Goal: Information Seeking & Learning: Learn about a topic

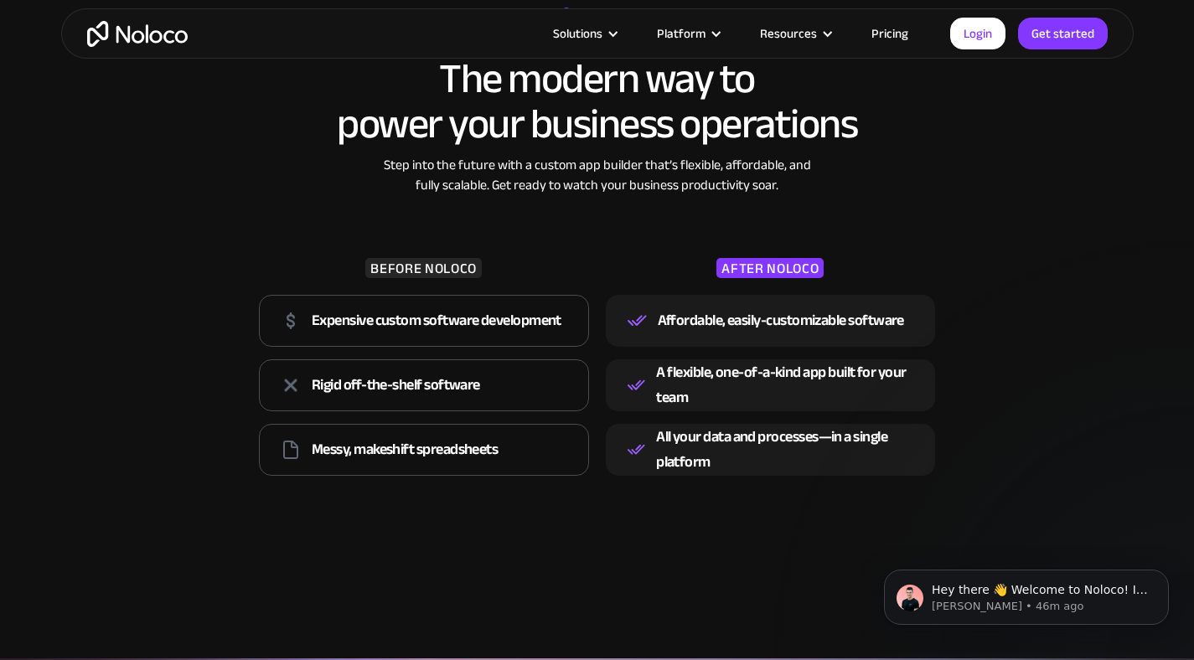
click at [899, 32] on link "Pricing" at bounding box center [889, 34] width 79 height 22
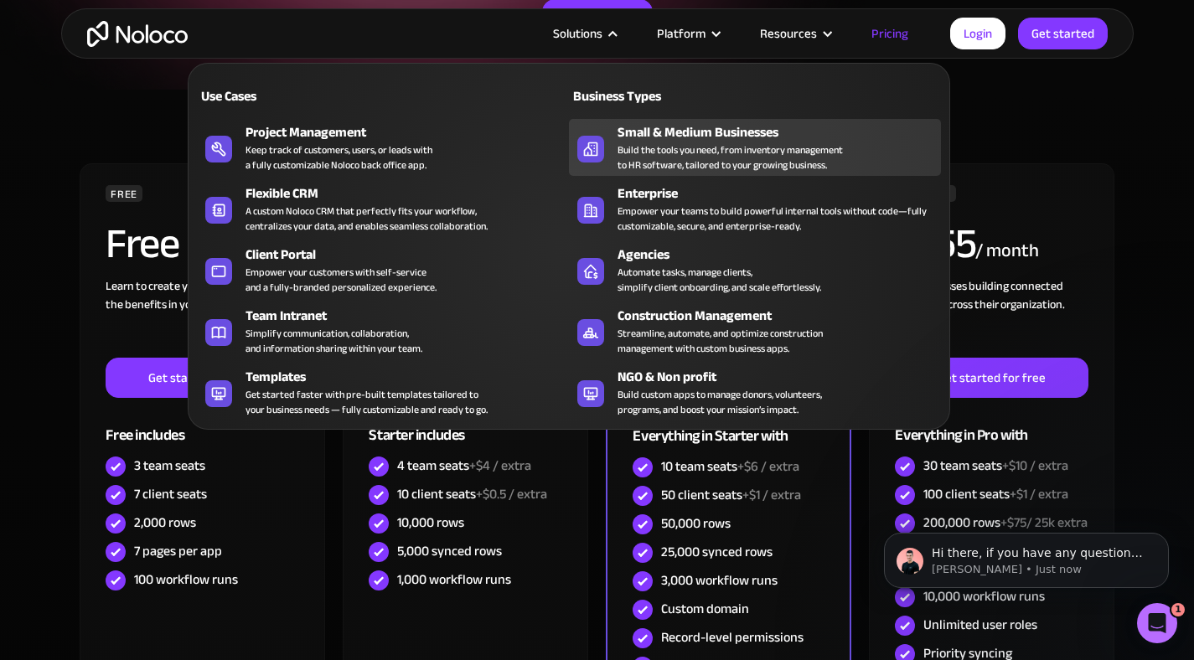
click at [662, 147] on div "Build the tools you need, from inventory management to HR software, tailored to…" at bounding box center [729, 157] width 225 height 30
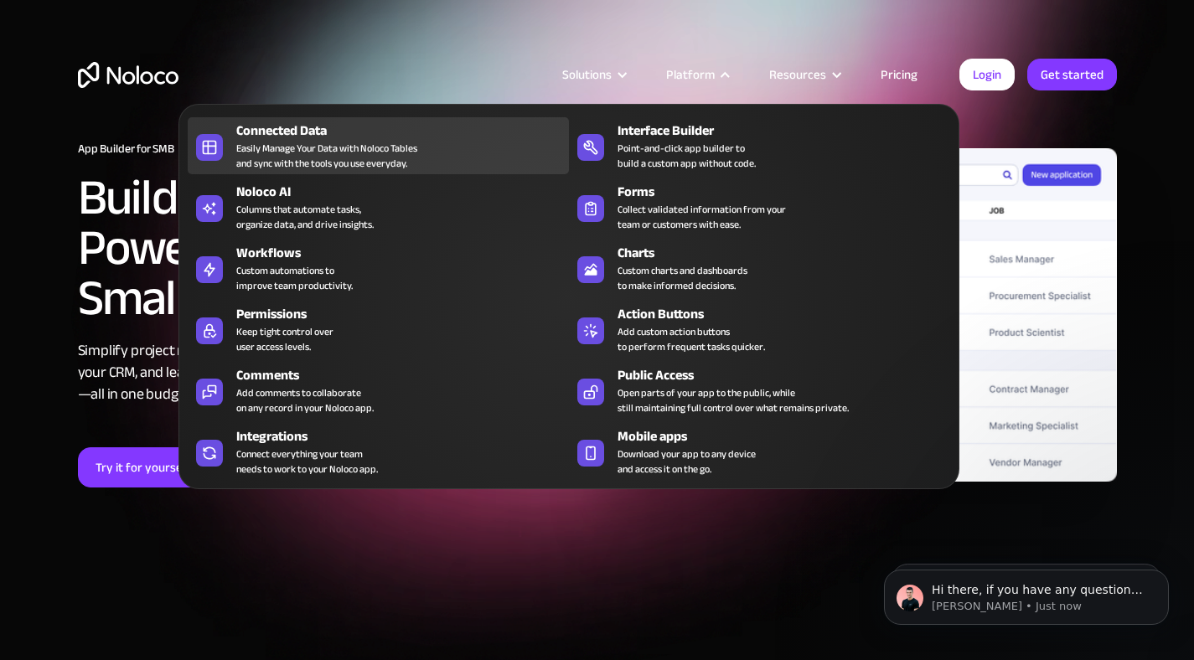
click at [328, 153] on div "Easily Manage Your Data with Noloco Tables and sync with the tools you use ever…" at bounding box center [326, 156] width 181 height 30
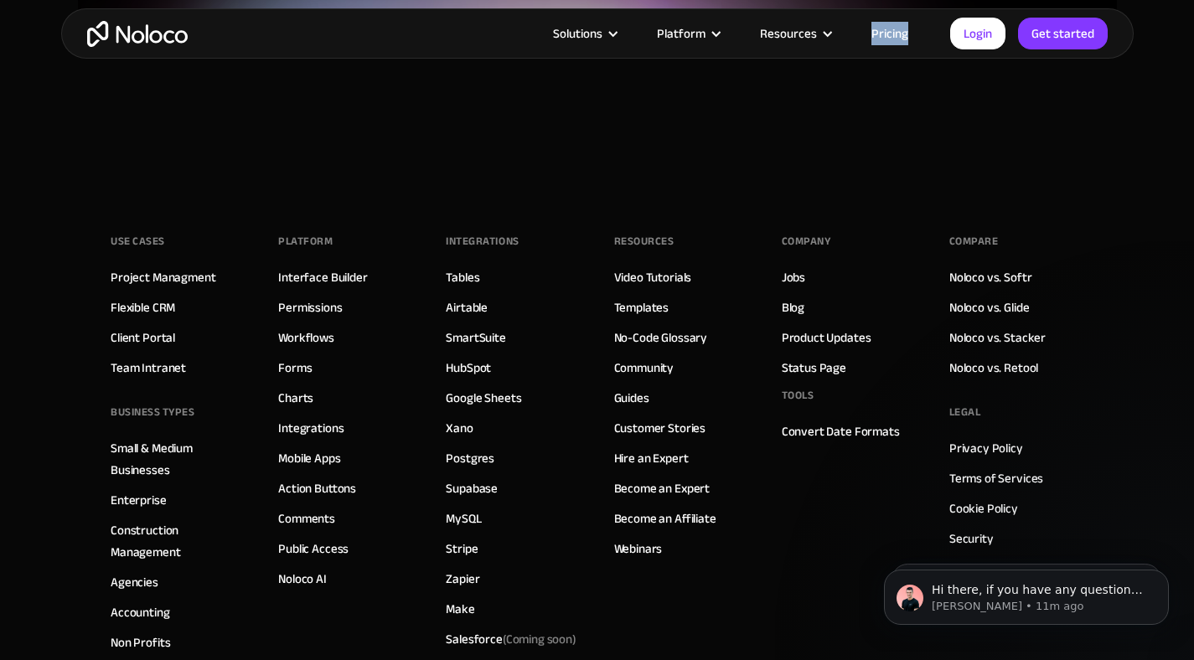
scroll to position [4640, 0]
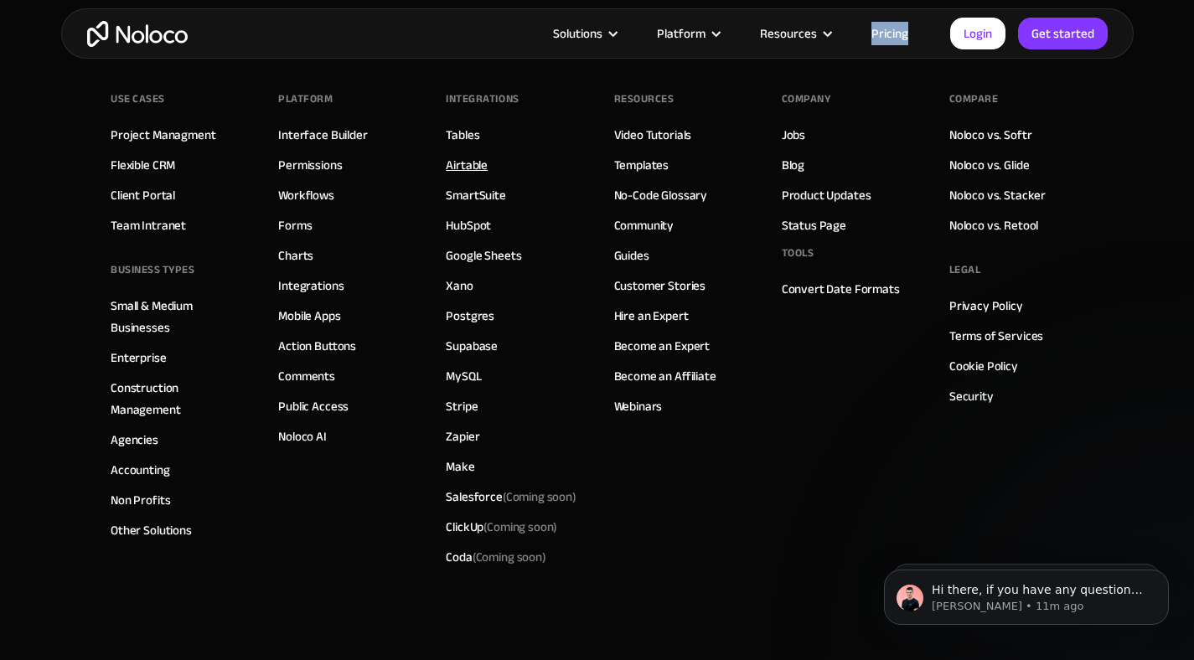
click at [474, 154] on link "Airtable" at bounding box center [467, 165] width 42 height 22
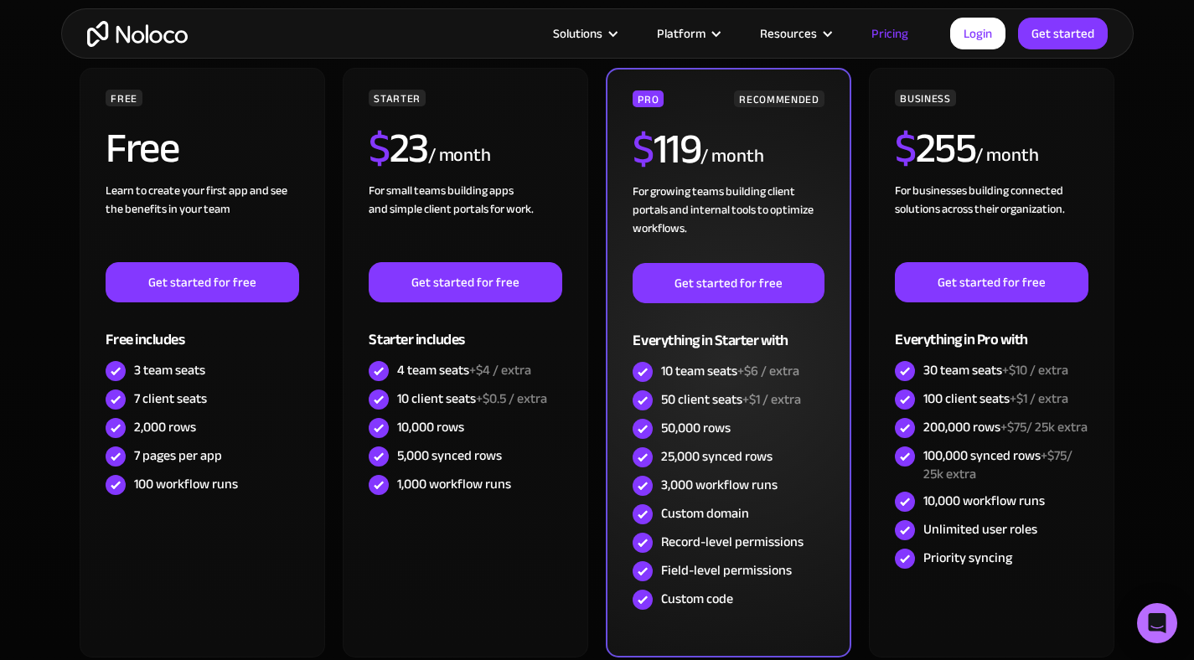
scroll to position [392, 0]
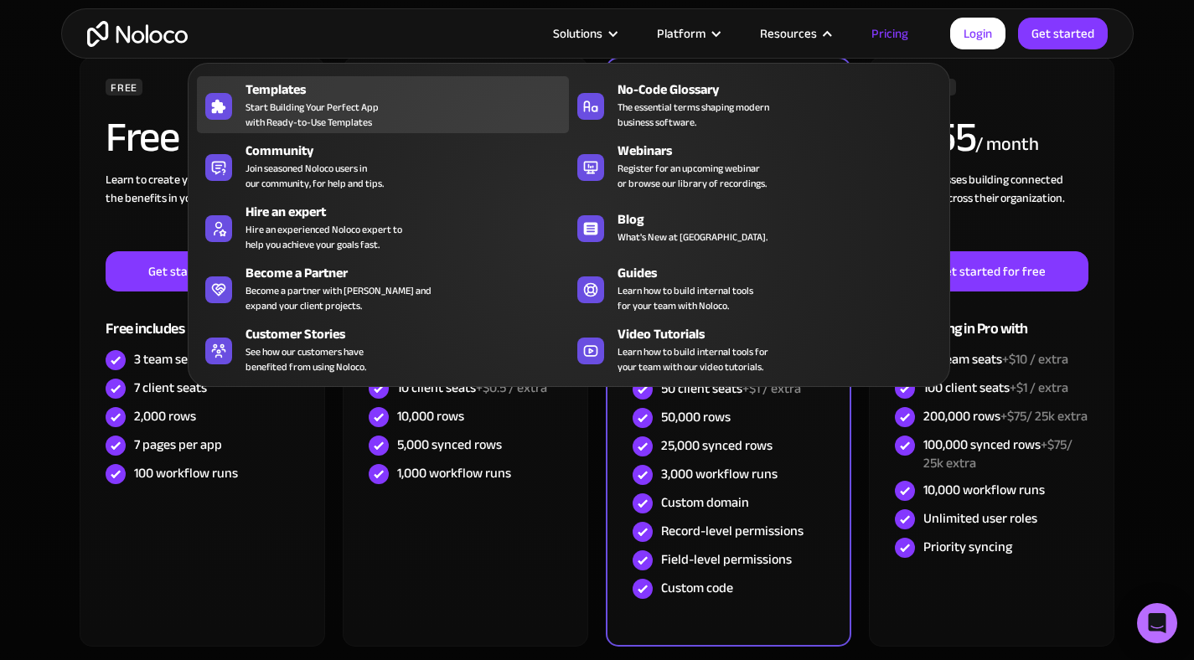
click at [301, 120] on span "Start Building Your Perfect App with Ready-to-Use Templates" at bounding box center [311, 115] width 133 height 30
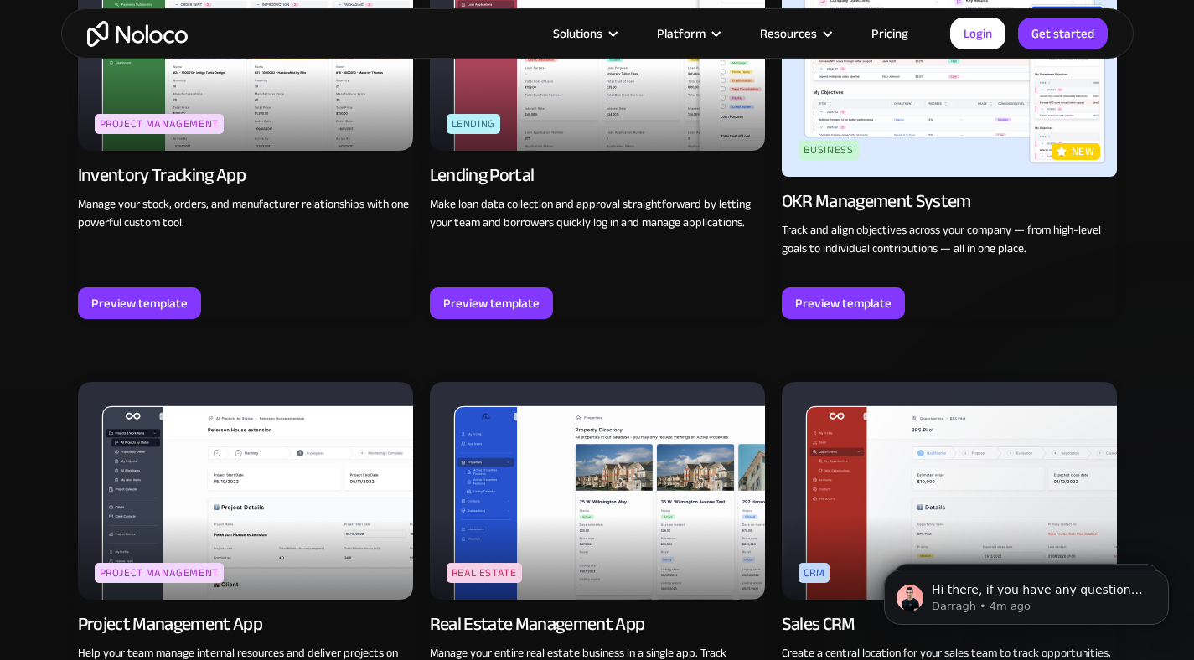
scroll to position [2638, 0]
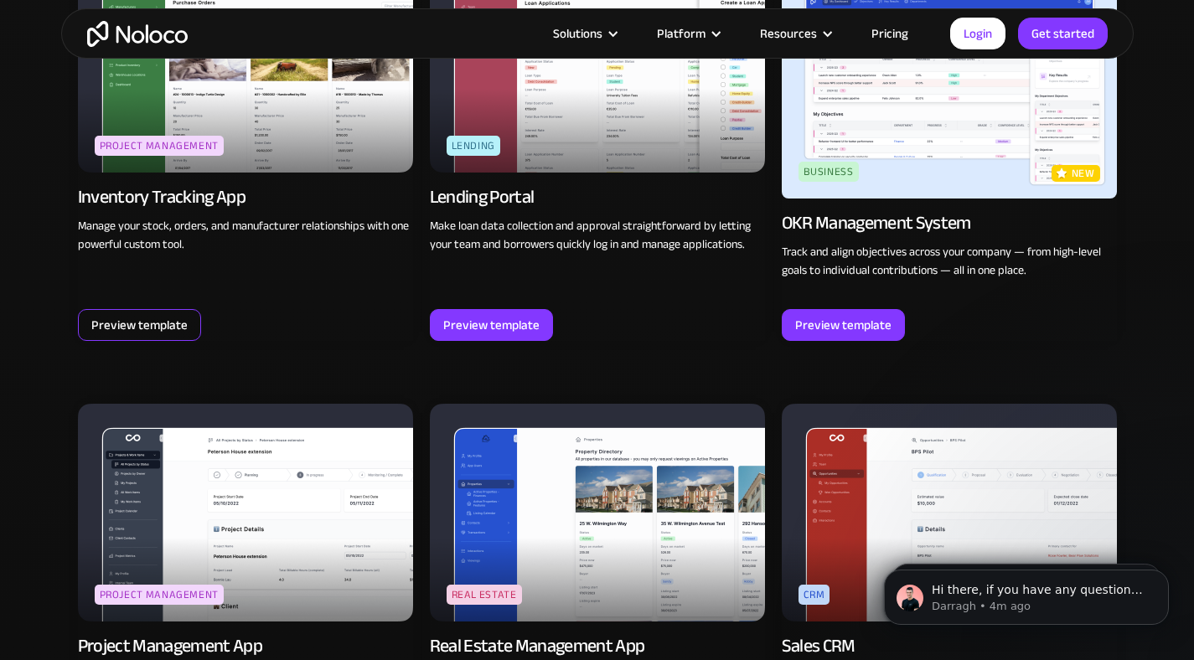
click at [149, 335] on div "Preview template" at bounding box center [139, 325] width 96 height 22
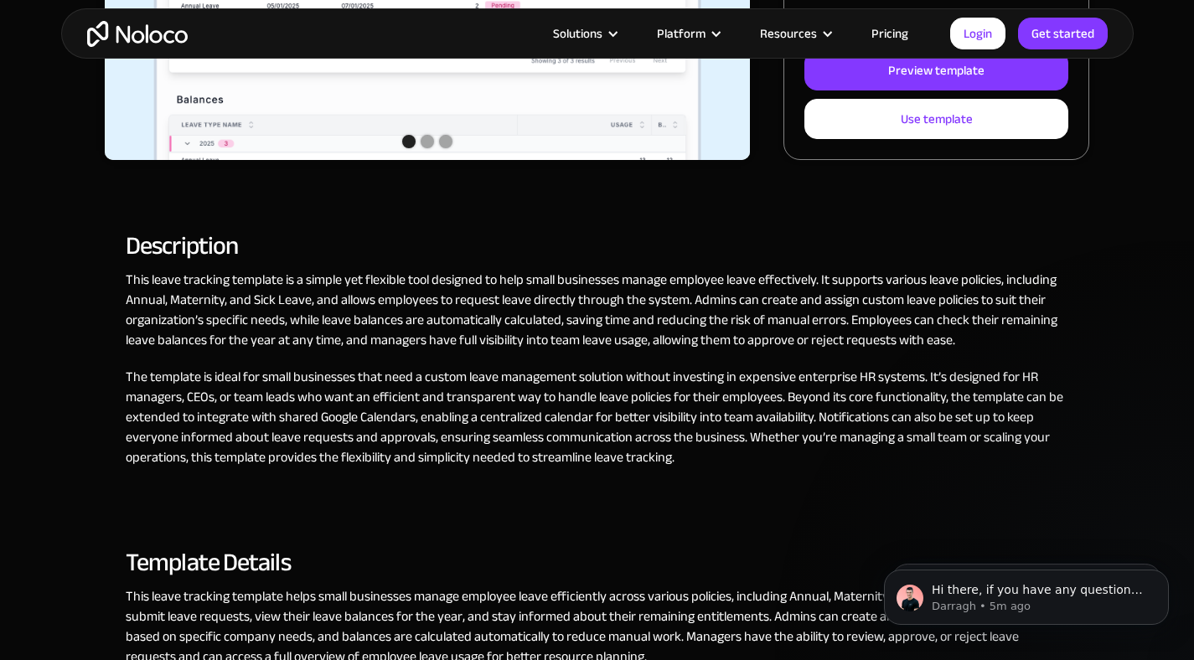
scroll to position [234, 0]
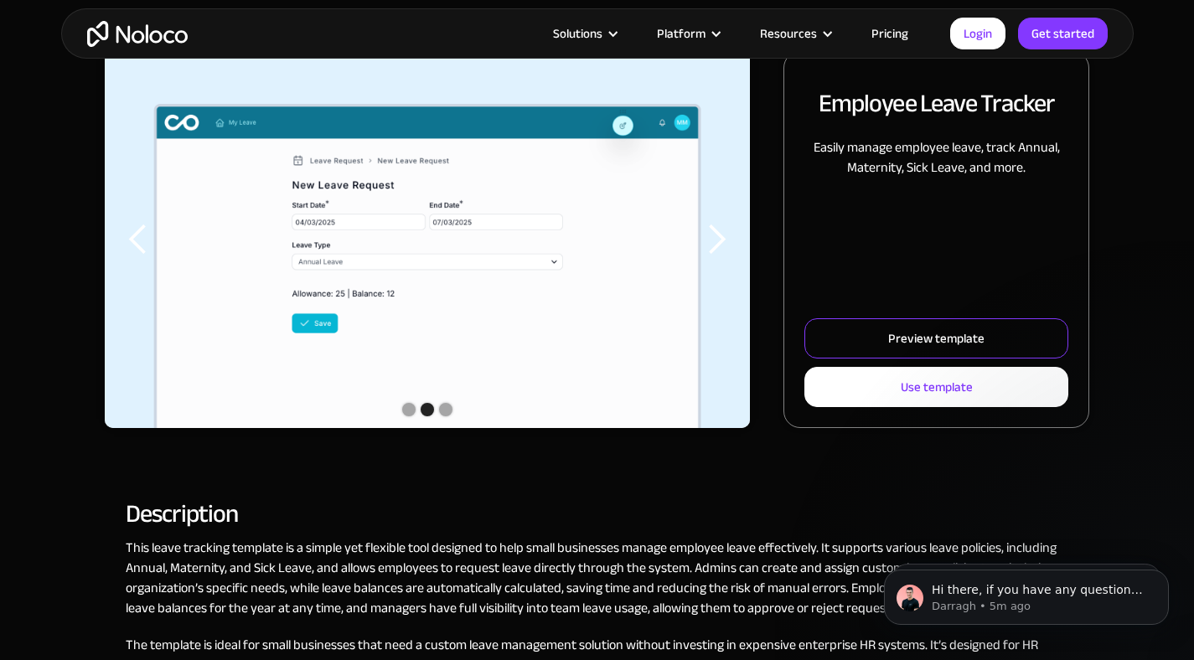
click at [932, 338] on div "Preview template" at bounding box center [936, 339] width 96 height 22
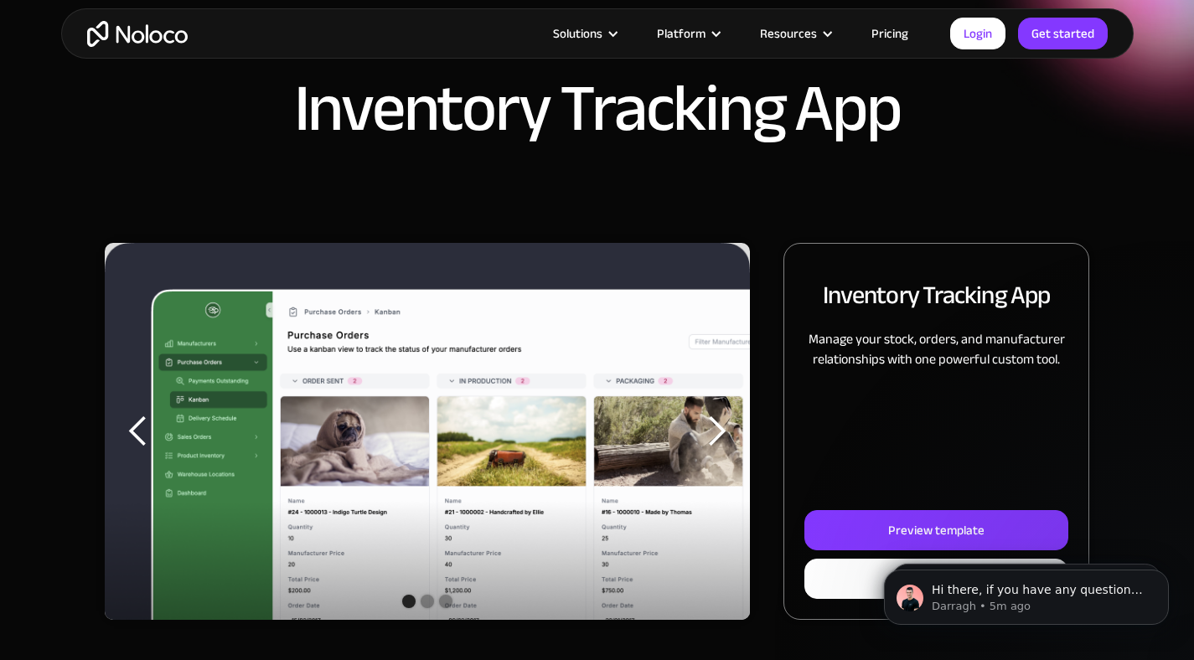
scroll to position [170, 0]
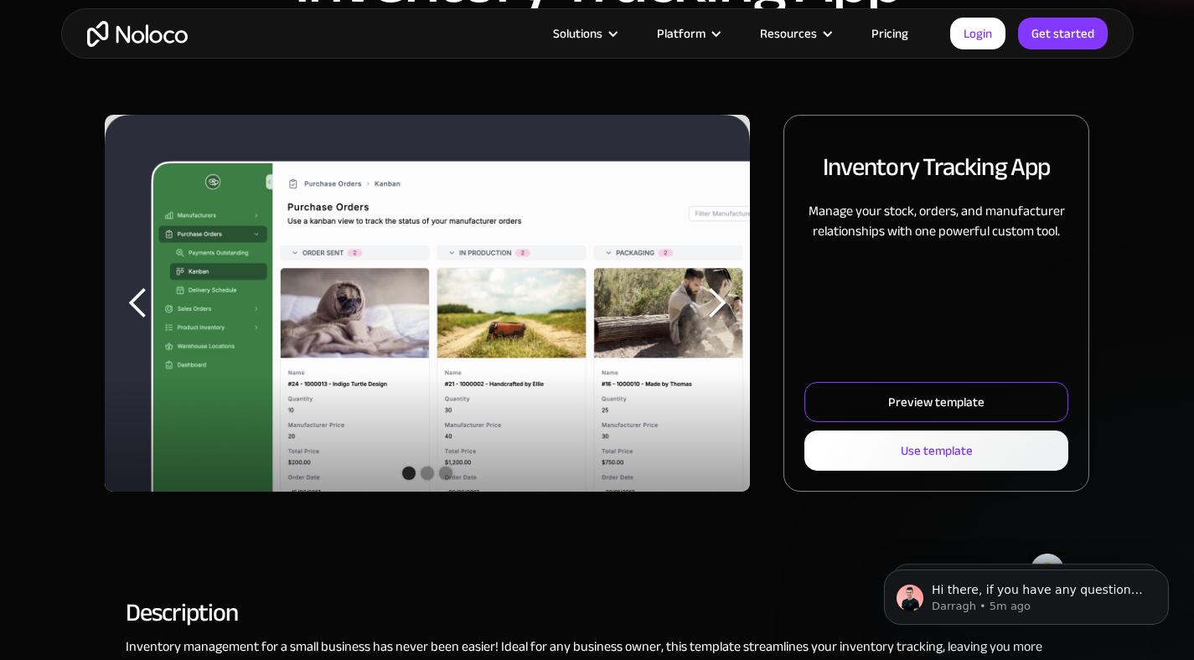
click at [908, 398] on div "Preview template" at bounding box center [936, 402] width 96 height 22
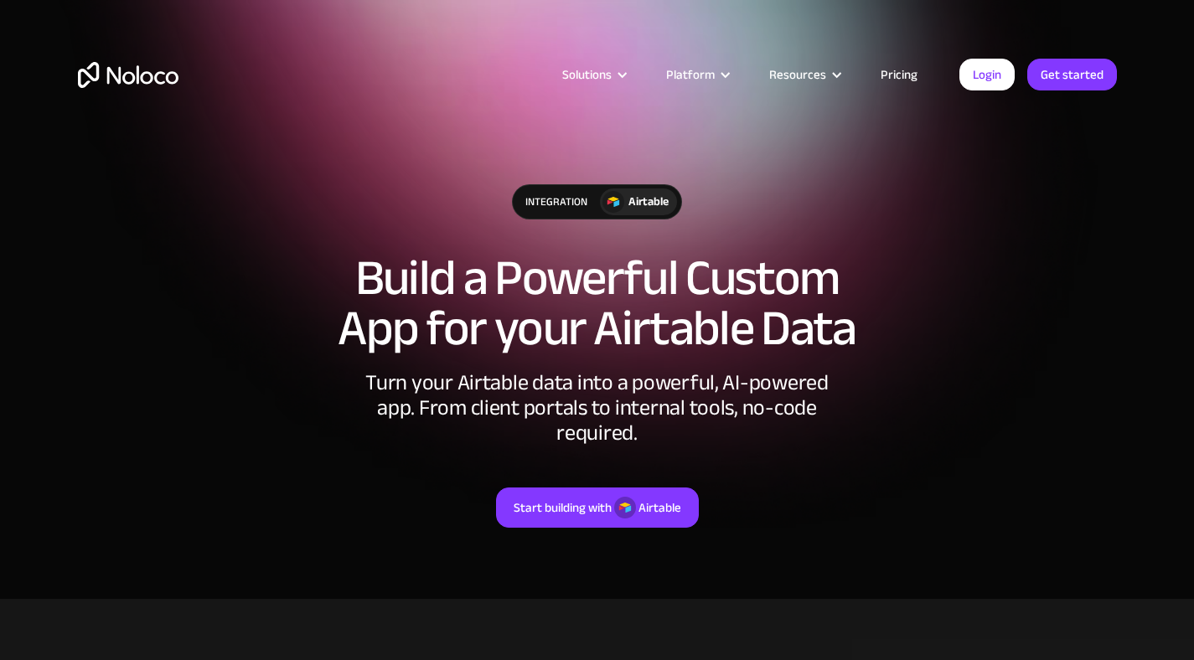
click at [614, 206] on img at bounding box center [613, 202] width 22 height 22
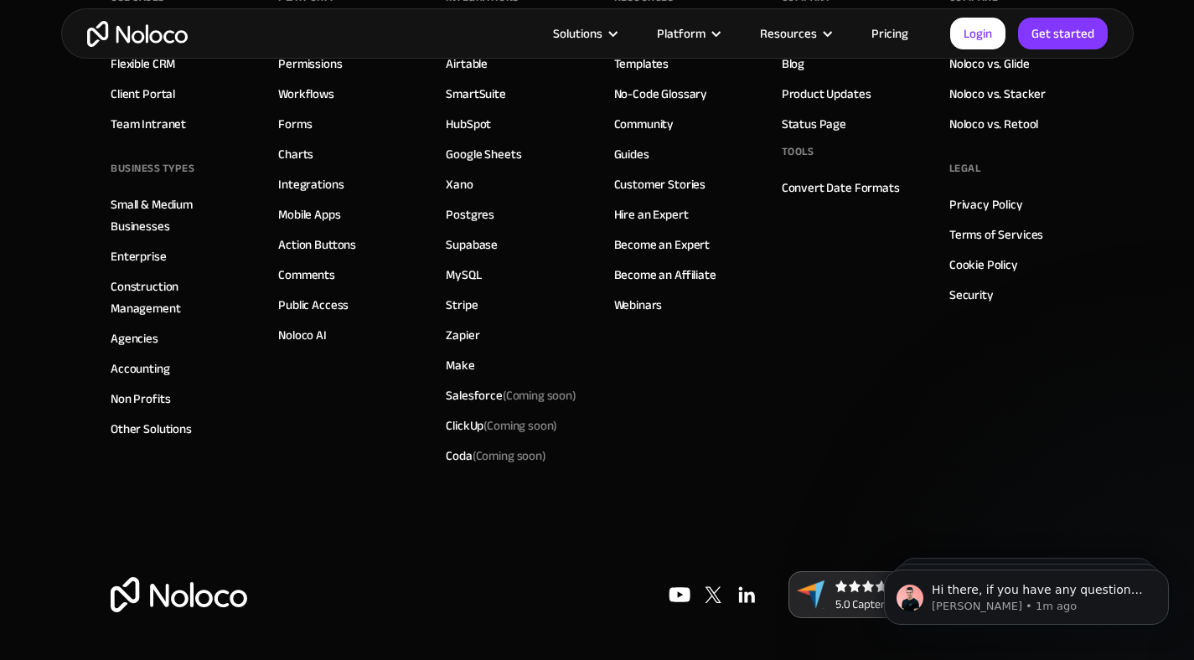
scroll to position [4361, 0]
